Goal: Check status

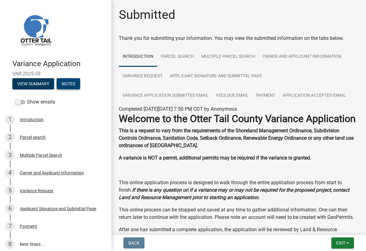
click at [76, 85] on button "Notes" at bounding box center [69, 83] width 24 height 11
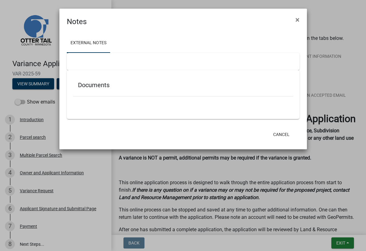
click at [97, 85] on h5 "Documents" at bounding box center [183, 84] width 210 height 7
click at [284, 131] on button "Cancel" at bounding box center [281, 134] width 26 height 11
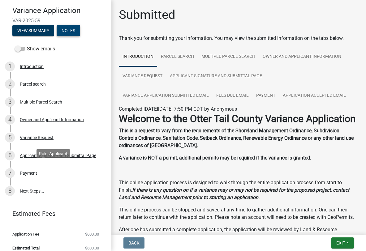
scroll to position [60, 0]
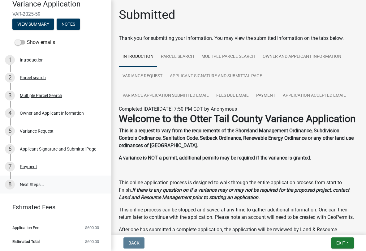
click at [35, 185] on link "8 Next Steps..." at bounding box center [55, 185] width 111 height 18
click at [341, 241] on span "Exit" at bounding box center [340, 243] width 9 height 5
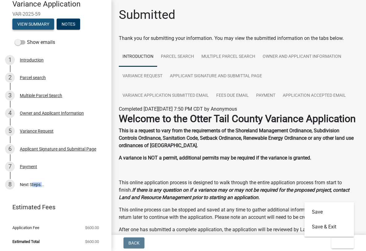
click at [43, 23] on button "View Summary" at bounding box center [33, 24] width 42 height 11
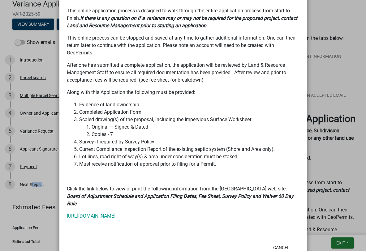
scroll to position [198, 0]
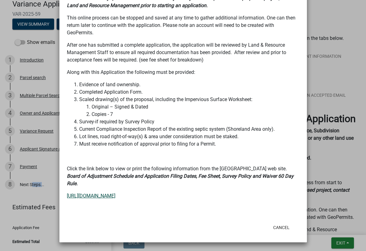
click at [115, 193] on link "[URL][DOMAIN_NAME]" at bounding box center [91, 196] width 49 height 6
